Goal: Information Seeking & Learning: Learn about a topic

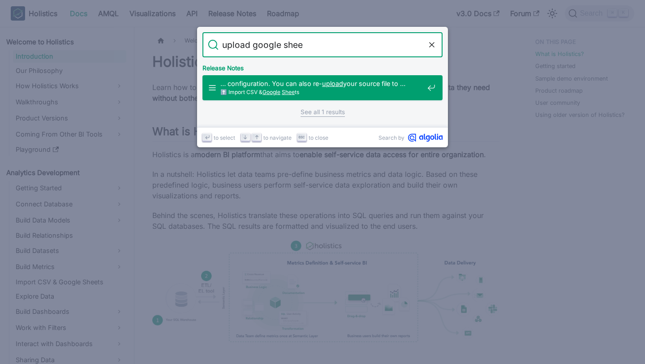
type input "upload google sheet"
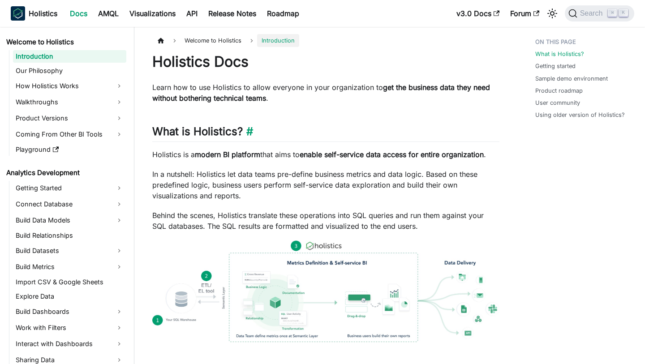
click at [399, 133] on h2 "What is Holistics? ​" at bounding box center [325, 133] width 347 height 17
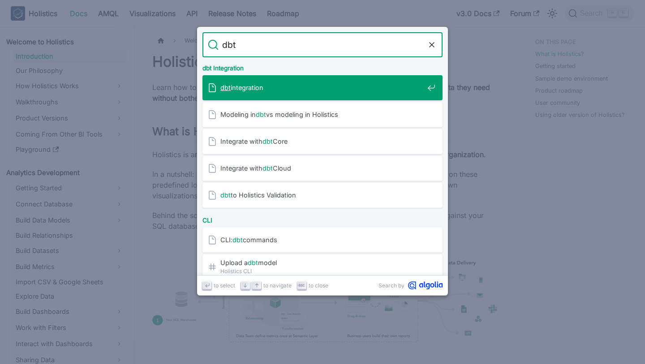
type input "dbt"
click at [310, 89] on span "dbt integration" at bounding box center [321, 87] width 203 height 9
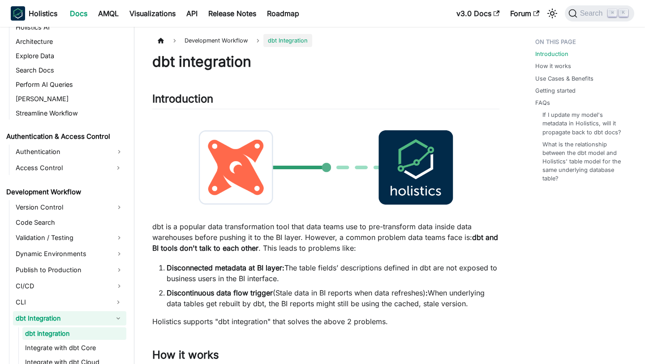
scroll to position [511, 0]
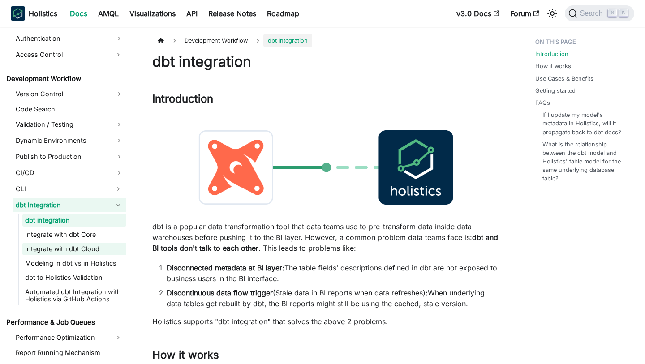
scroll to position [622, 0]
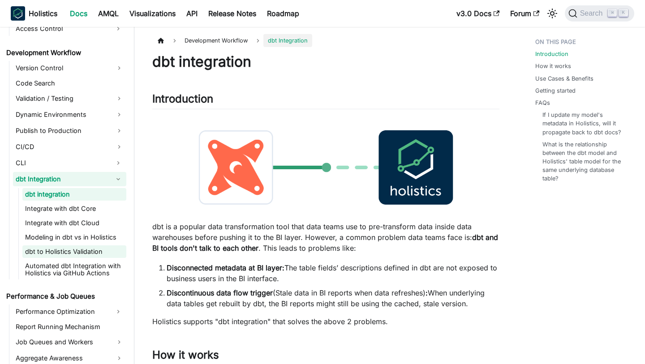
click at [82, 253] on link "dbt to Holistics Validation" at bounding box center [74, 251] width 104 height 13
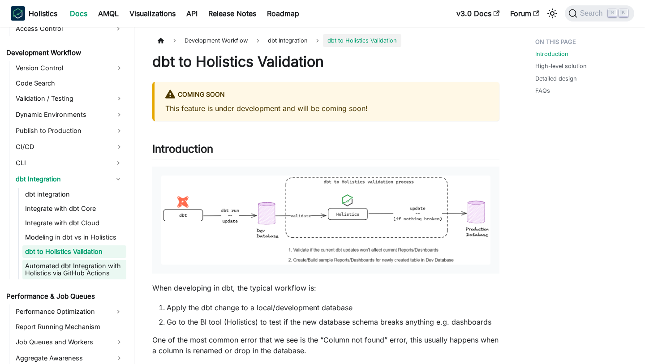
click at [46, 275] on link "Automated dbt Integration with Holistics via GitHub Actions" at bounding box center [74, 270] width 104 height 20
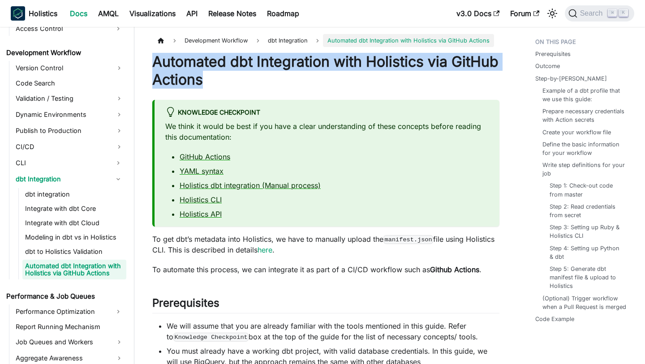
drag, startPoint x: 152, startPoint y: 61, endPoint x: 350, endPoint y: 82, distance: 199.0
click at [350, 82] on h1 "Automated dbt Integration with Holistics via GitHub Actions" at bounding box center [325, 71] width 347 height 36
copy h1 "Automated dbt Integration with Holistics via GitHub Actions"
click at [93, 252] on link "dbt to Holistics Validation" at bounding box center [74, 251] width 104 height 13
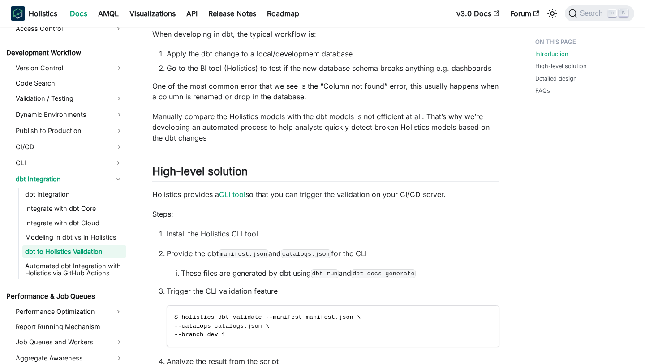
scroll to position [254, 0]
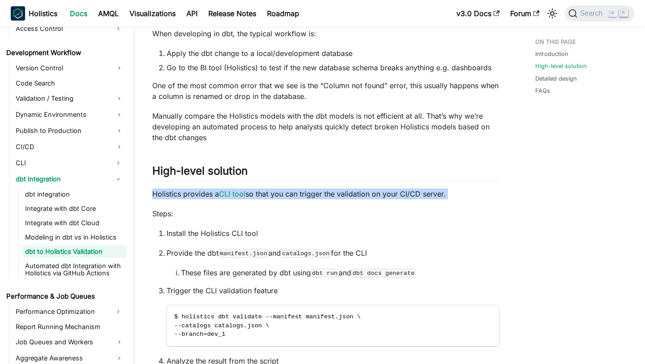
copy div "Holistics provides a CLI tool so that you can trigger the validation on your CI…"
drag, startPoint x: 142, startPoint y: 194, endPoint x: 432, endPoint y: 202, distance: 289.8
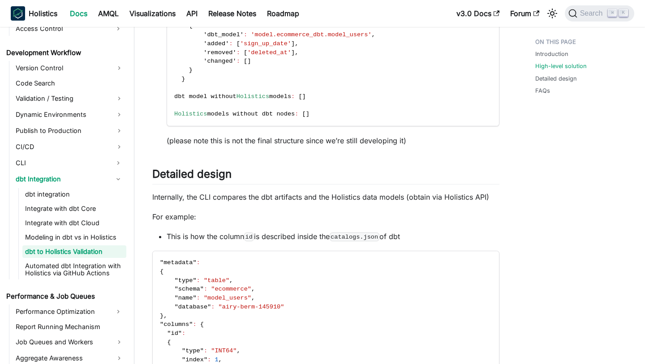
scroll to position [697, 0]
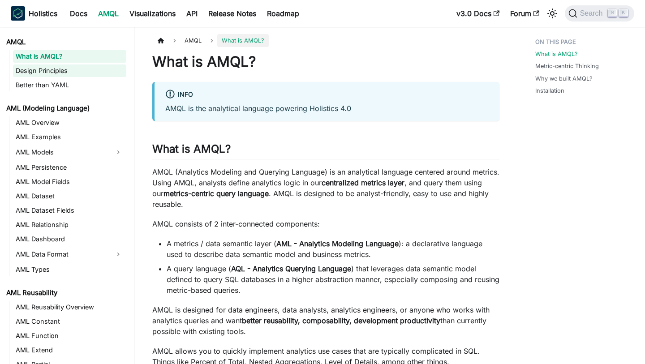
click at [92, 72] on link "Design Principles" at bounding box center [69, 70] width 113 height 13
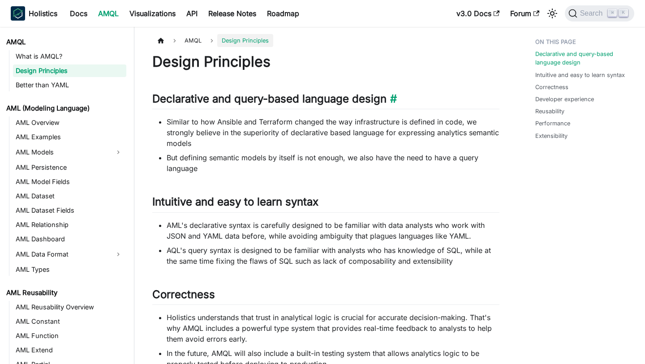
click at [298, 107] on h2 "Declarative and query-based language design ​" at bounding box center [325, 100] width 347 height 17
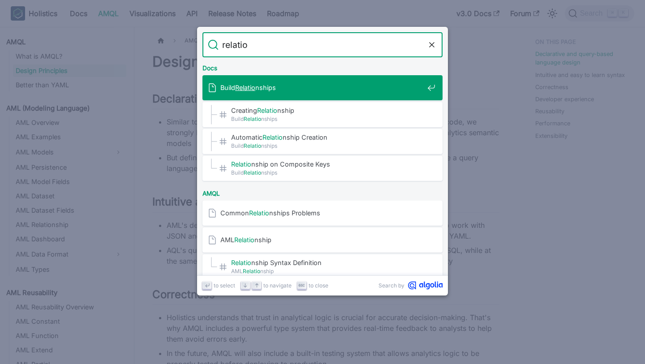
type input "relation"
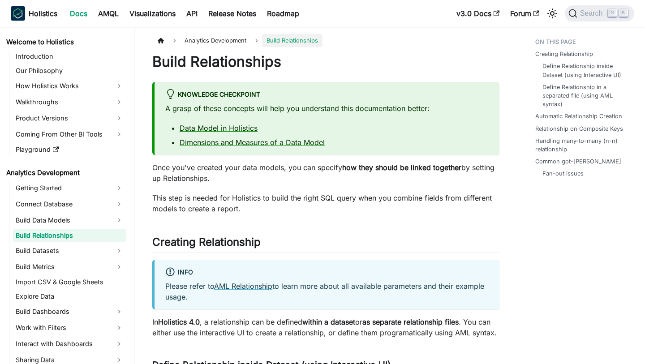
click at [300, 200] on p "This step is needed for Holistics to build the right SQL query when you combine…" at bounding box center [325, 203] width 347 height 21
click at [344, 214] on p "This step is needed for Holistics to build the right SQL query when you combine…" at bounding box center [325, 203] width 347 height 21
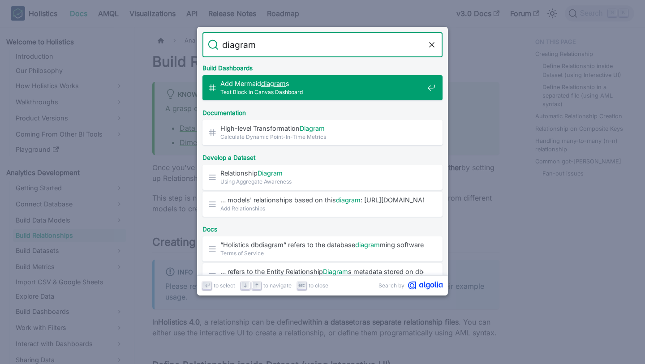
type input "n"
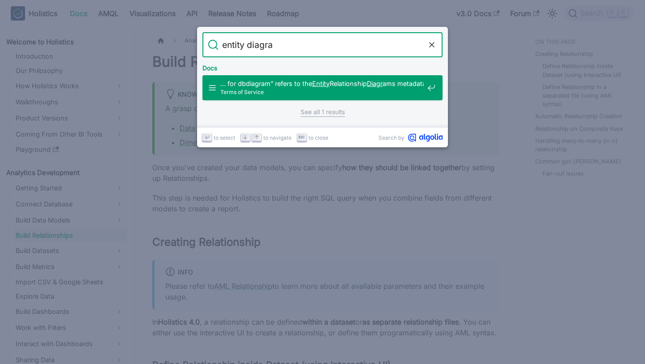
type input "entity diagram"
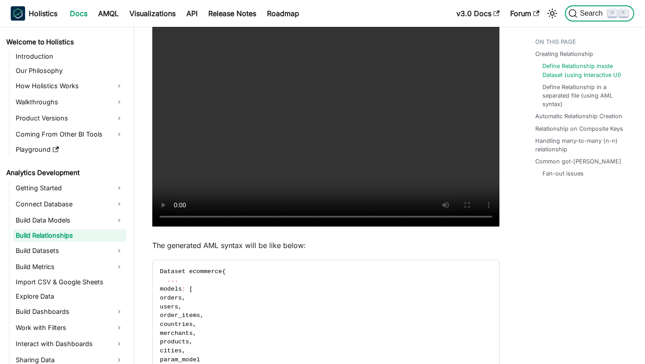
scroll to position [444, 0]
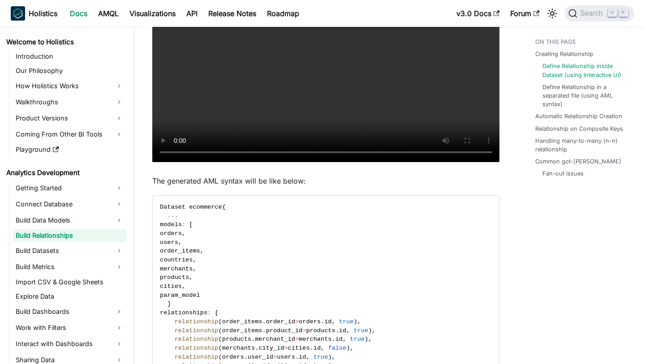
click at [343, 104] on video "Your browser does not support embedding video, but you can download it ." at bounding box center [325, 57] width 347 height 209
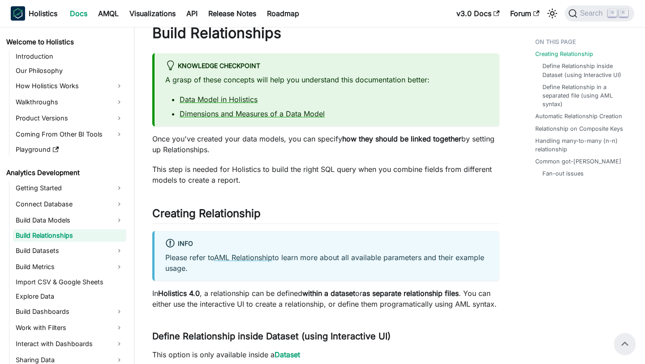
scroll to position [0, 0]
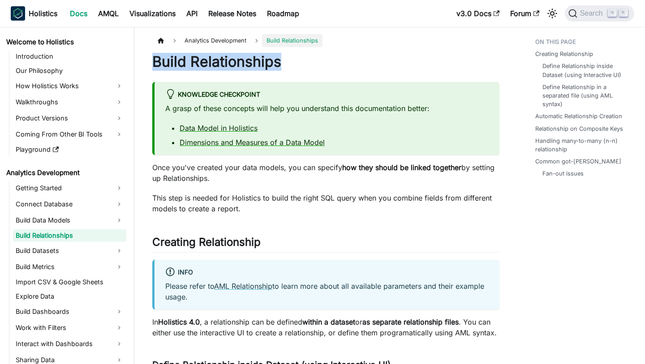
drag, startPoint x: 296, startPoint y: 66, endPoint x: 147, endPoint y: 64, distance: 148.2
copy h1 "Build Relationships"
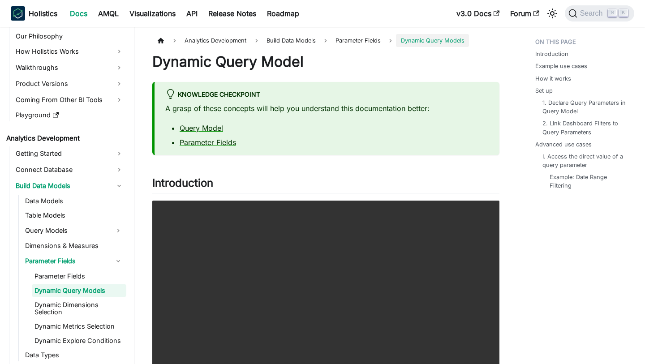
click at [303, 93] on div "knowledge checkpoint" at bounding box center [326, 95] width 323 height 12
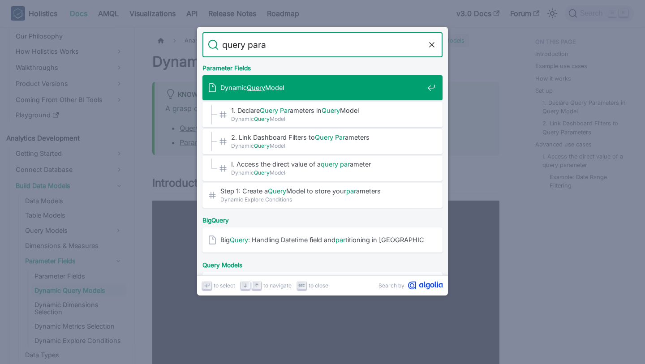
type input "query param"
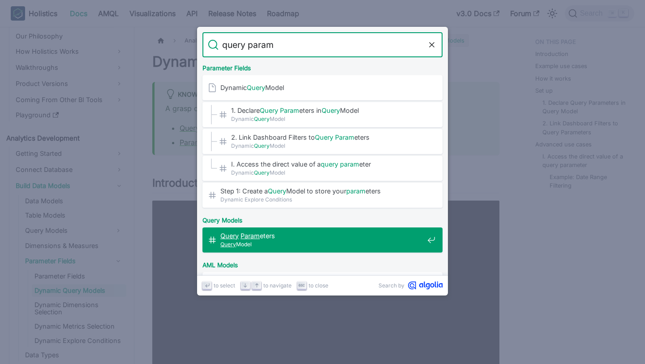
click at [307, 236] on span "Query Param eters​" at bounding box center [321, 236] width 203 height 9
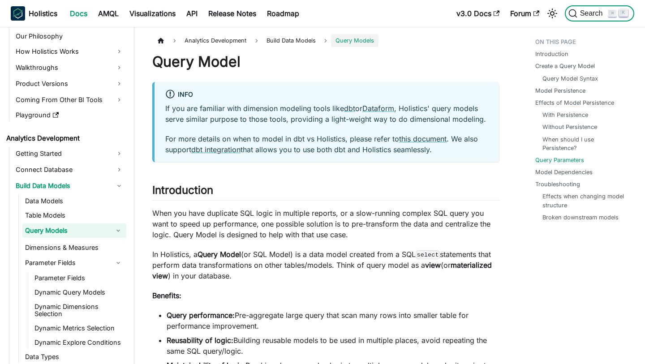
scroll to position [2633, 0]
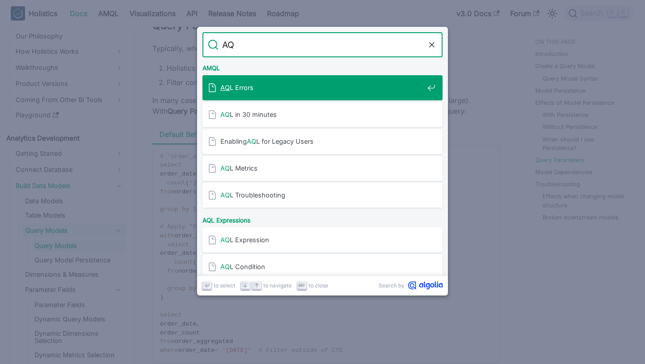
type input "AQL"
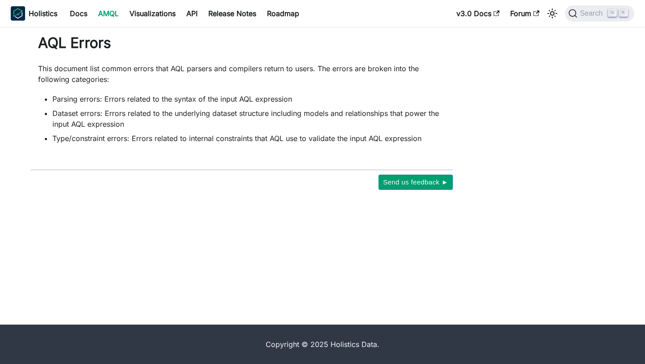
click at [114, 15] on link "AMQL" at bounding box center [108, 13] width 31 height 14
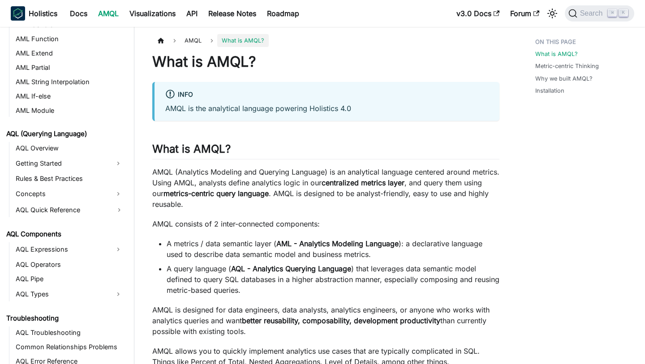
scroll to position [287, 0]
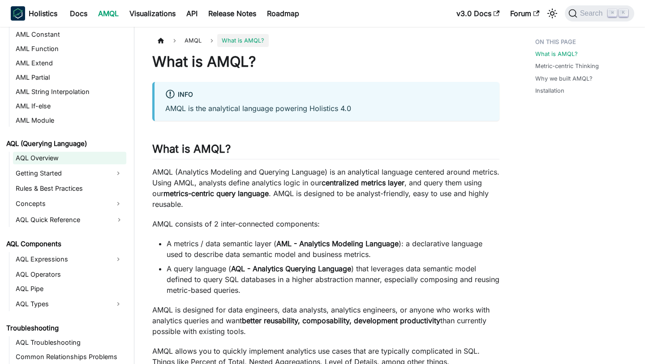
click at [72, 157] on link "AQL Overview" at bounding box center [69, 158] width 113 height 13
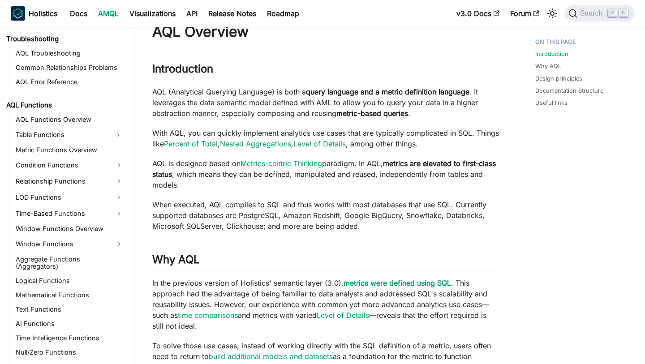
scroll to position [582, 0]
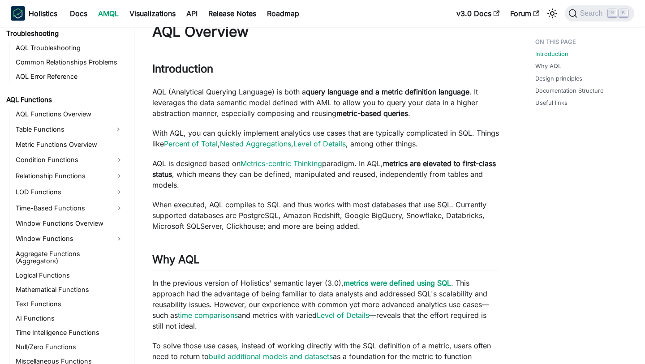
click at [253, 310] on p "In the previous version of Holistics' semantic layer (3.0), metrics were define…" at bounding box center [325, 305] width 347 height 54
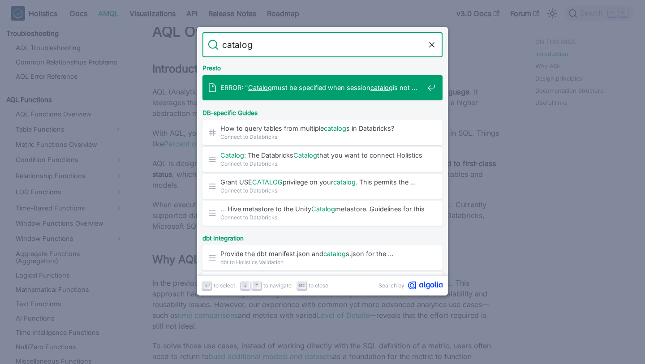
type input "catalogs"
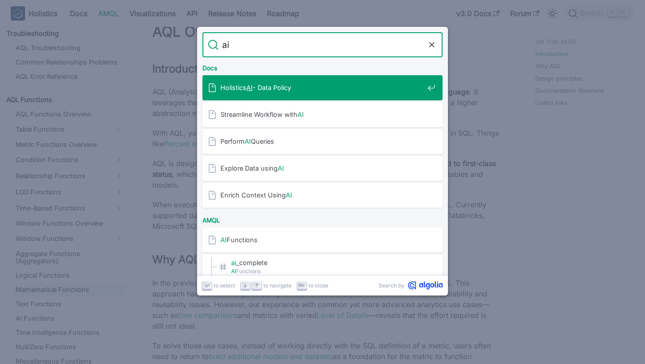
type input "ai"
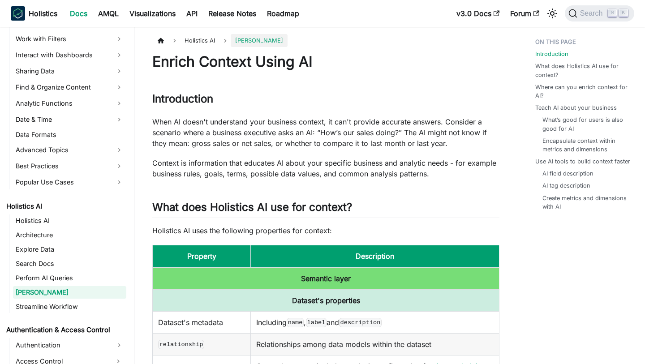
scroll to position [291, 0]
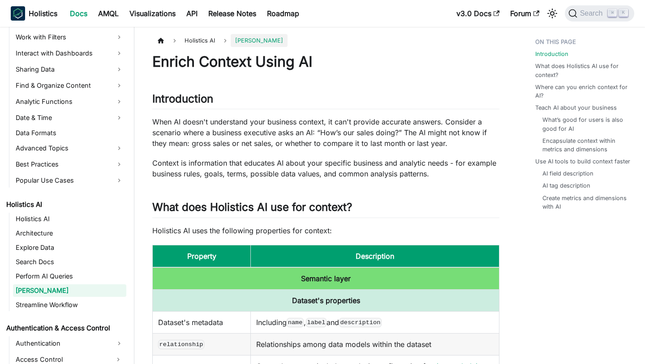
click at [335, 143] on p "When AI doesn't understand your business context, it can't provide accurate ans…" at bounding box center [325, 132] width 347 height 32
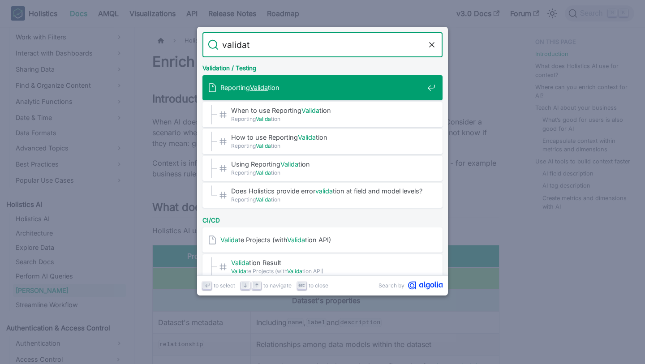
type input "validate"
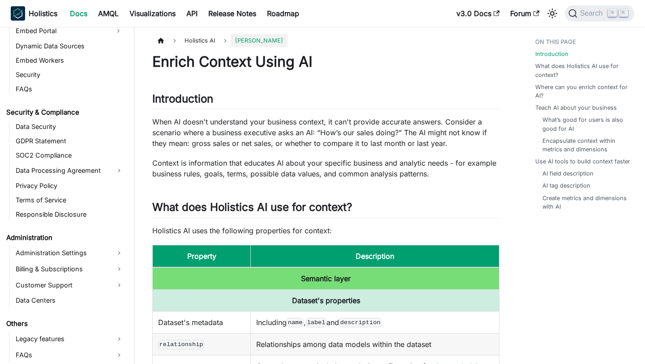
scroll to position [956, 0]
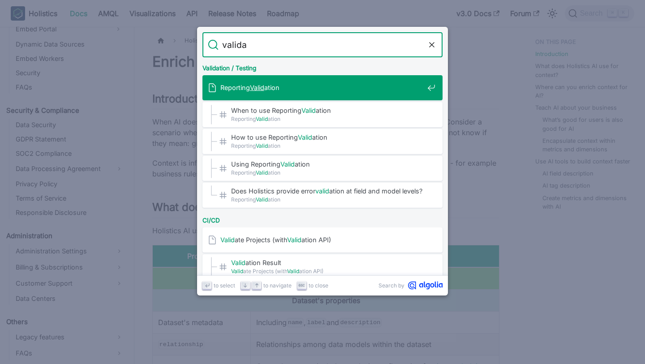
type input "validat"
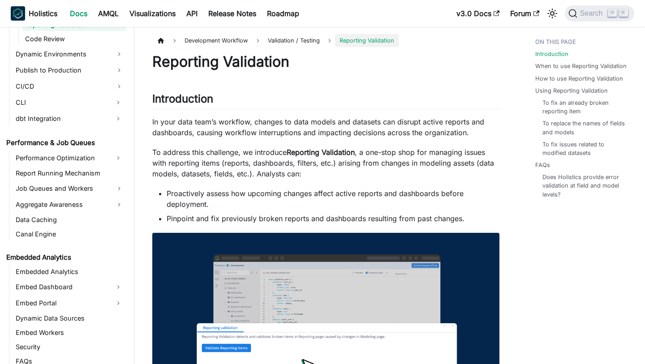
scroll to position [686, 0]
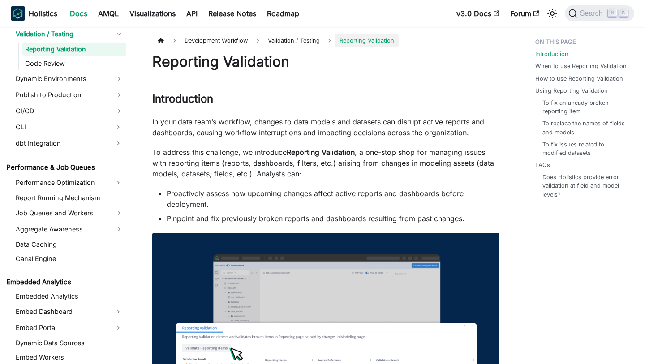
click at [332, 124] on p "In your data team’s workflow, changes to data models and datasets can disrupt a…" at bounding box center [325, 126] width 347 height 21
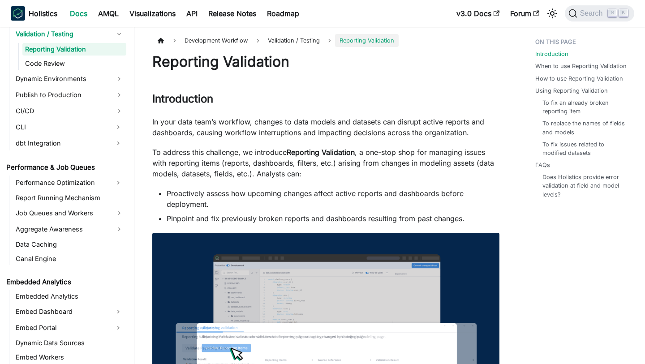
click at [246, 132] on p "In your data team’s workflow, changes to data models and datasets can disrupt a…" at bounding box center [325, 126] width 347 height 21
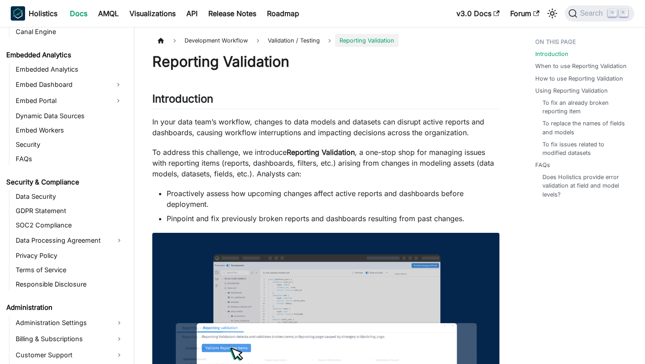
scroll to position [985, 0]
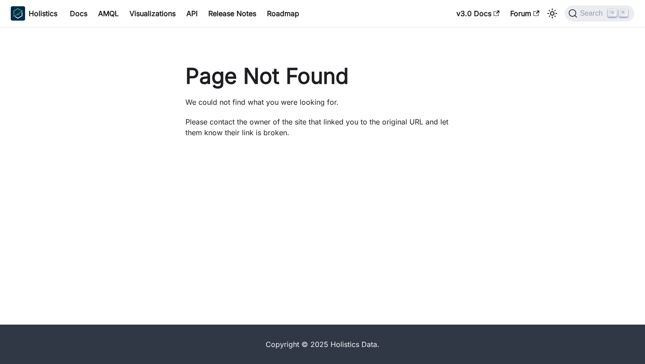
click at [237, 111] on div "Page Not Found We could not find what you were looking for. Please contact the …" at bounding box center [323, 105] width 296 height 84
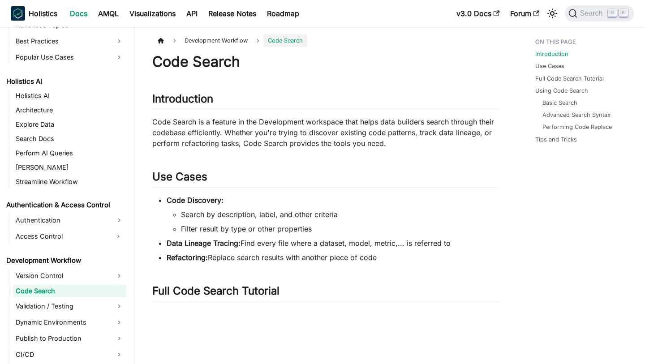
scroll to position [414, 0]
click at [312, 139] on p "Code Search is a feature in the Development workspace that helps data builders …" at bounding box center [325, 132] width 347 height 32
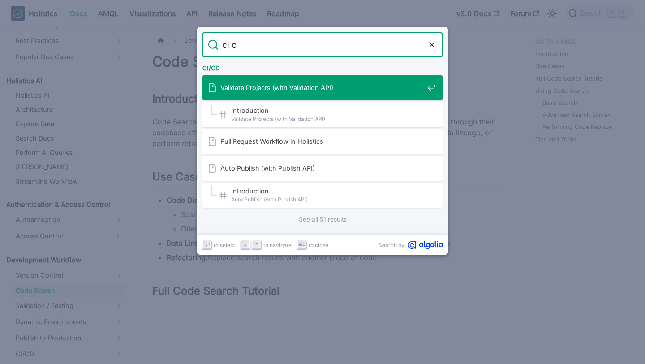
type input "ci cd"
type input "ci/cd"
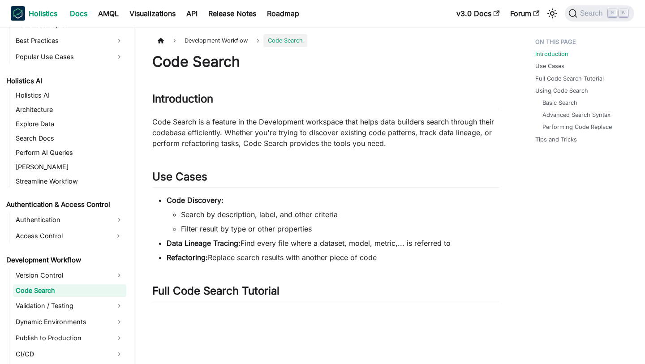
click at [44, 17] on b "Holistics" at bounding box center [43, 13] width 29 height 11
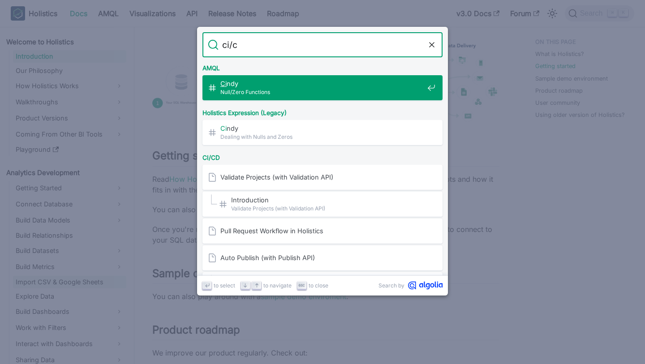
type input "ci/cd"
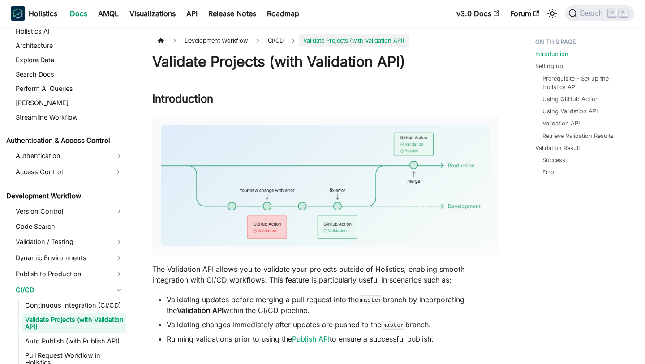
scroll to position [479, 0]
click at [68, 300] on link "Continuous Integration (CI/CD)" at bounding box center [74, 305] width 104 height 13
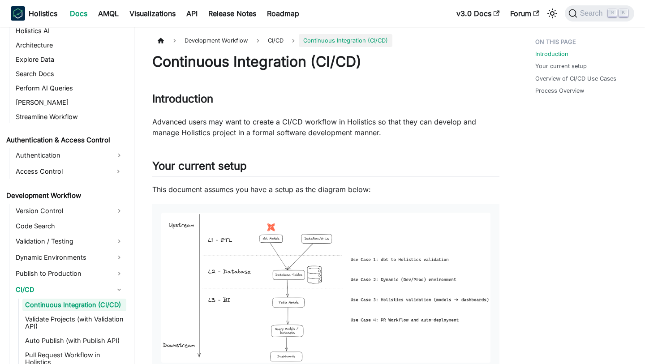
scroll to position [493, 0]
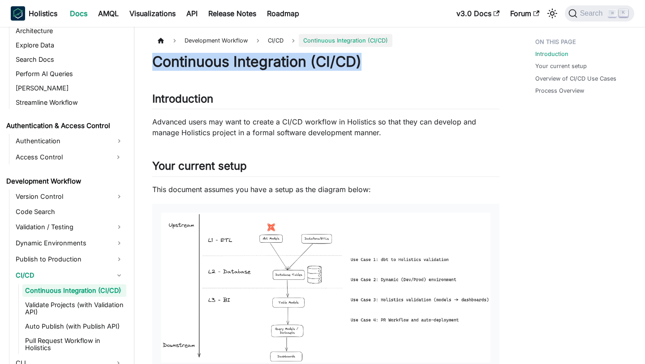
drag, startPoint x: 154, startPoint y: 59, endPoint x: 453, endPoint y: 56, distance: 298.7
click at [454, 56] on h1 "Continuous Integration (CI/CD)" at bounding box center [325, 62] width 347 height 18
copy h1 "Continuous Integration (CI/CD)"
click at [280, 102] on h2 "Introduction ​" at bounding box center [325, 100] width 347 height 17
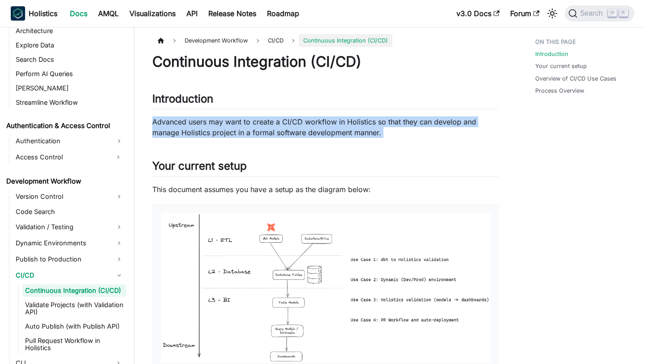
drag, startPoint x: 154, startPoint y: 124, endPoint x: 389, endPoint y: 150, distance: 236.5
copy div "Advanced users may want to create a CI/CD workflow in Holistics so that they ca…"
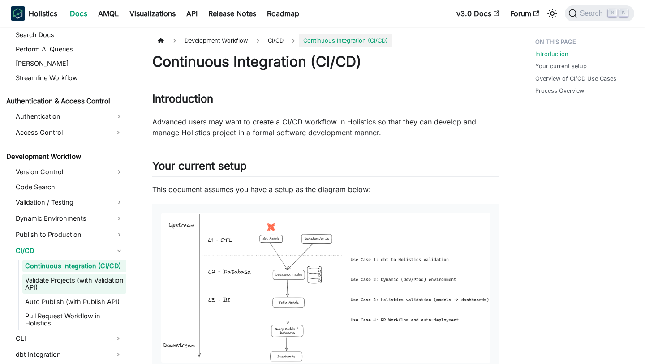
scroll to position [521, 0]
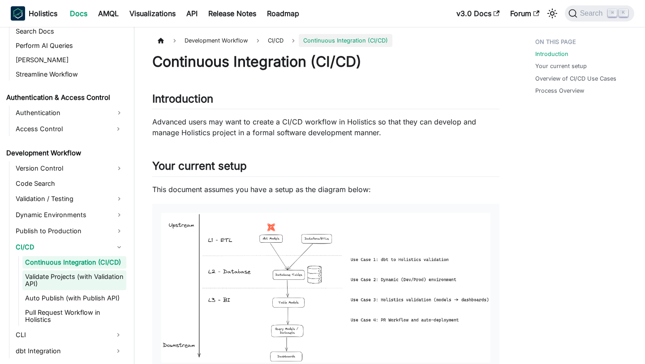
click at [82, 280] on link "Validate Projects (with Validation API)" at bounding box center [74, 280] width 104 height 20
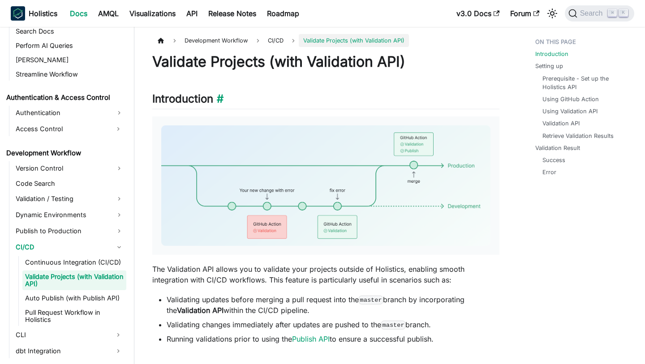
click at [365, 98] on h2 "Introduction ​" at bounding box center [325, 100] width 347 height 17
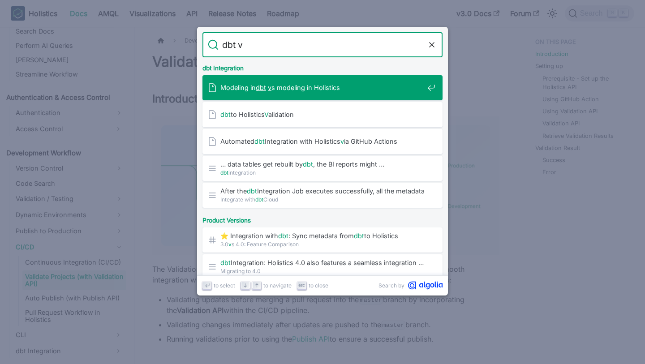
type input "dbt va"
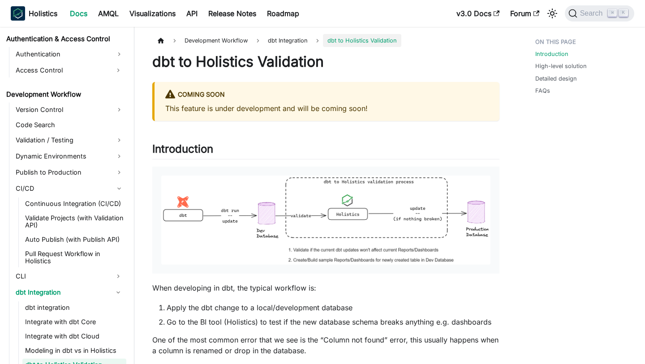
scroll to position [583, 0]
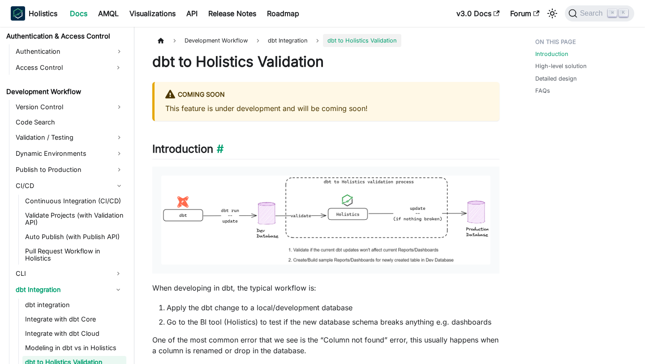
click at [348, 150] on h2 "Introduction ​" at bounding box center [325, 150] width 347 height 17
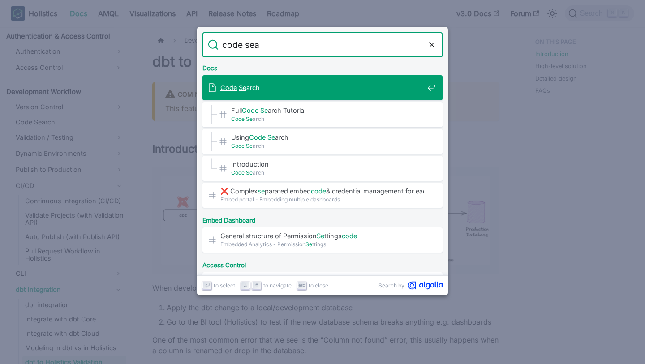
type input "code sear"
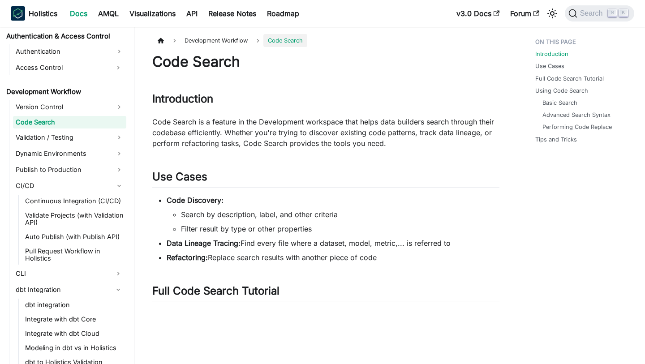
click at [273, 138] on p "Code Search is a feature in the Development workspace that helps data builders …" at bounding box center [325, 132] width 347 height 32
click at [335, 145] on p "Code Search is a feature in the Development workspace that helps data builders …" at bounding box center [325, 132] width 347 height 32
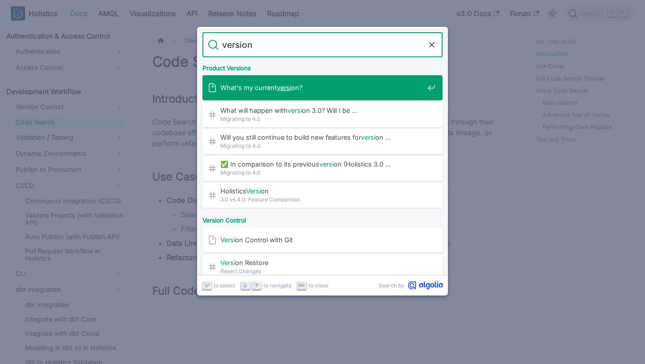
type input "version"
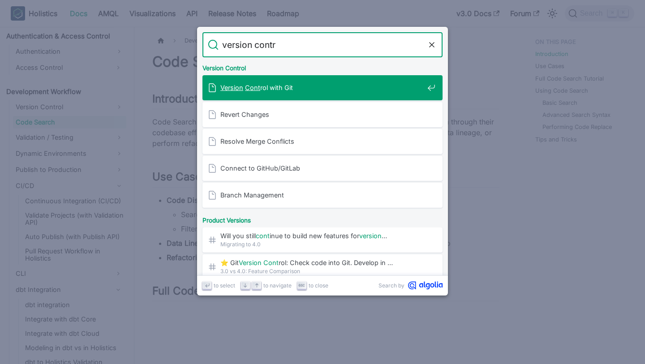
type input "version contro"
